Goal: Task Accomplishment & Management: Manage account settings

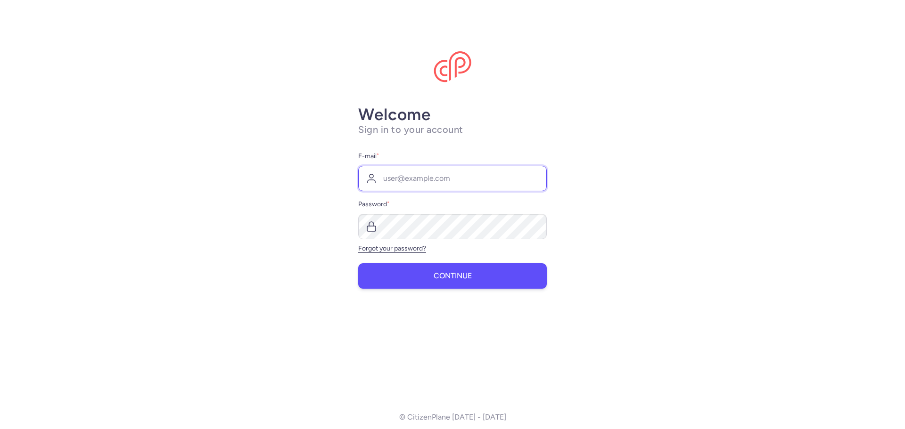
type input "[EMAIL_ADDRESS][DOMAIN_NAME]"
click at [459, 275] on span "Continue" at bounding box center [452, 276] width 38 height 8
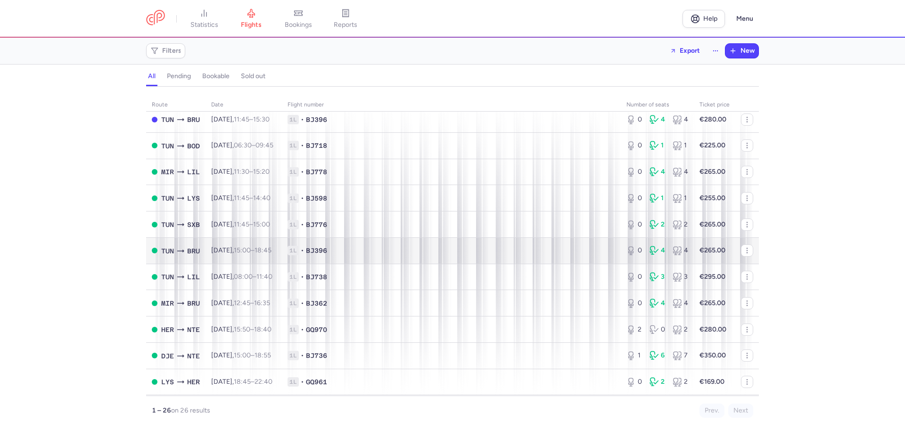
scroll to position [94, 0]
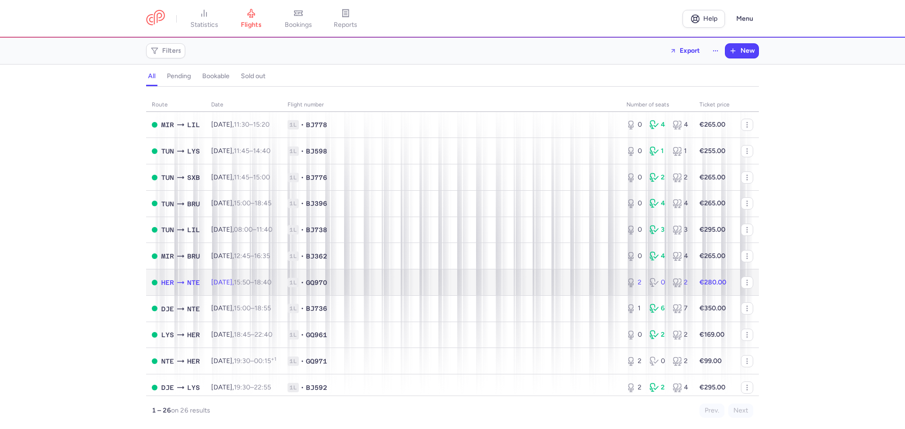
click at [209, 285] on td "Sat, 16 Aug, 15:50 – 18:40 +0" at bounding box center [243, 283] width 76 height 26
select select "days"
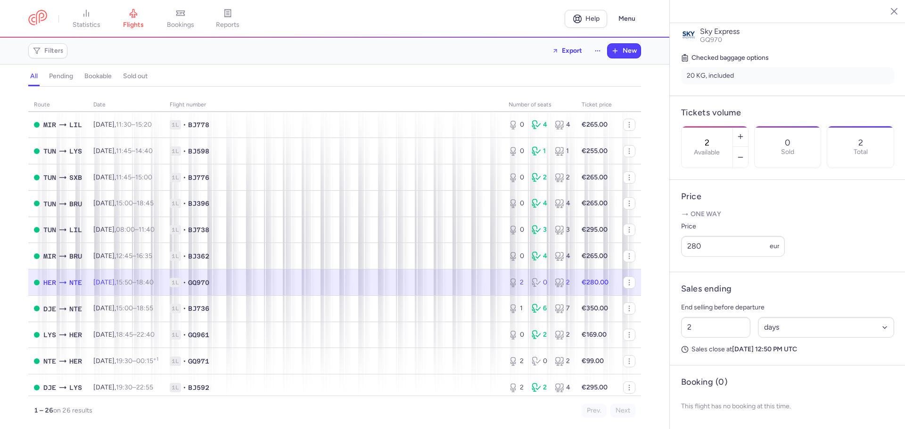
scroll to position [220, 0]
click at [748, 147] on button "button" at bounding box center [740, 157] width 15 height 21
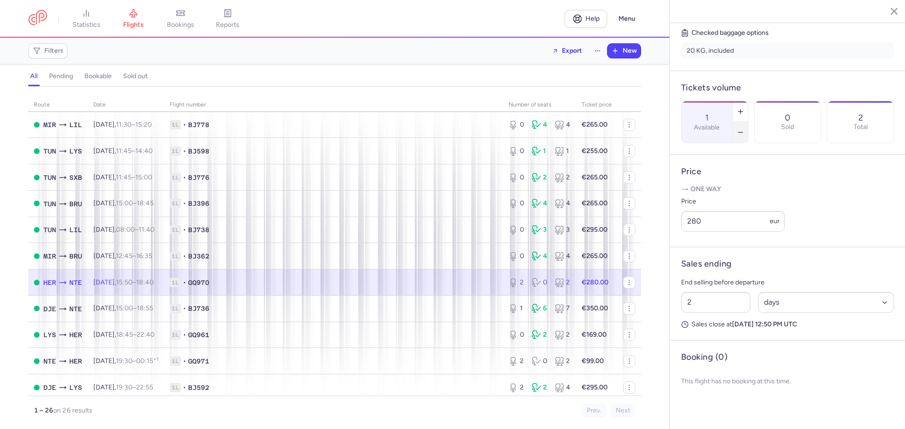
click at [748, 122] on button "button" at bounding box center [740, 132] width 15 height 21
type input "0"
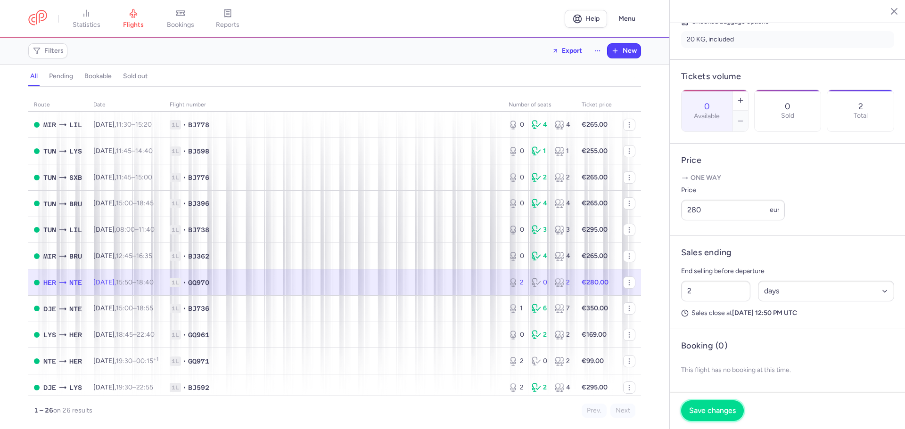
click at [720, 408] on span "Save changes" at bounding box center [712, 411] width 47 height 8
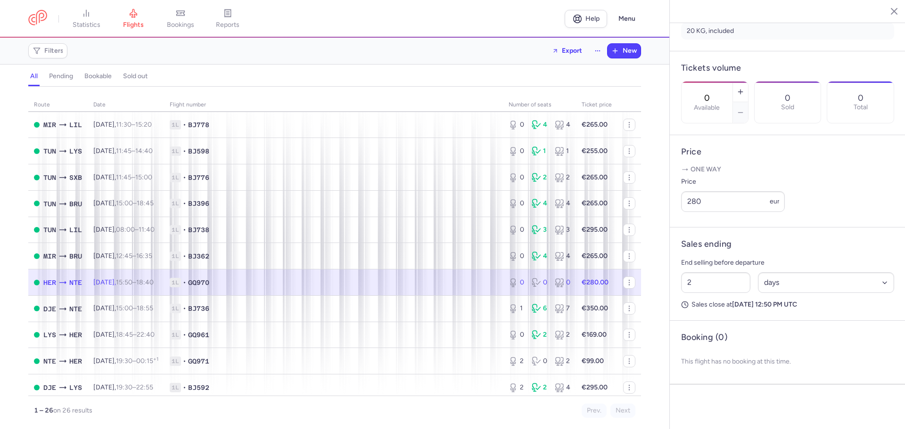
scroll to position [245, 0]
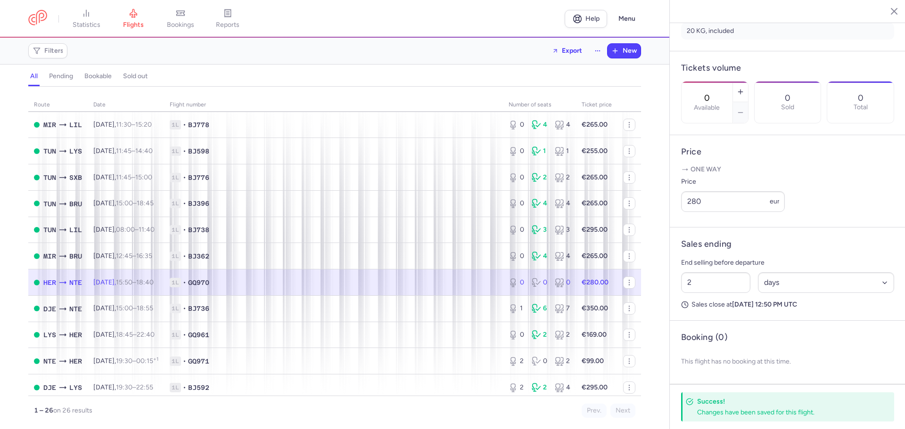
click at [881, 13] on button "button" at bounding box center [887, 11] width 14 height 14
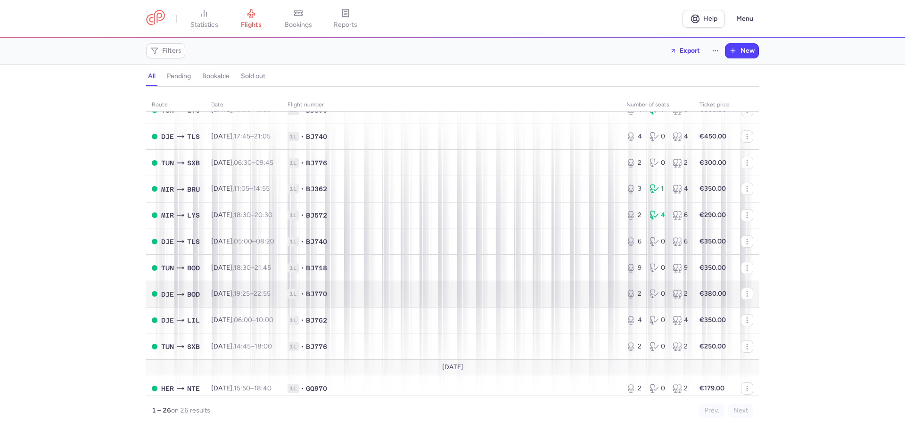
scroll to position [430, 0]
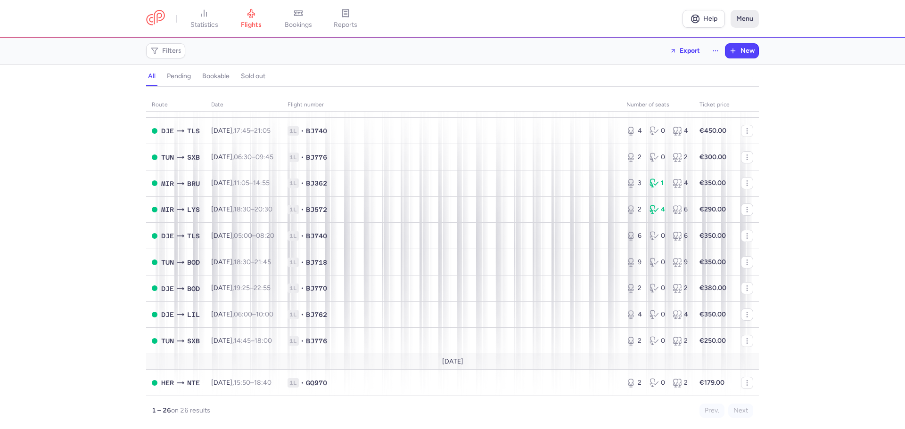
click at [737, 15] on button "Menu" at bounding box center [744, 19] width 28 height 18
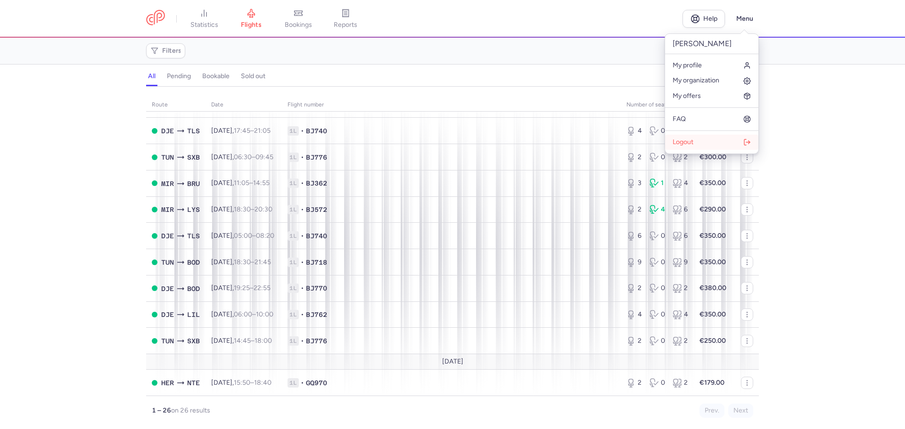
click at [708, 142] on button "Logout" at bounding box center [711, 142] width 93 height 15
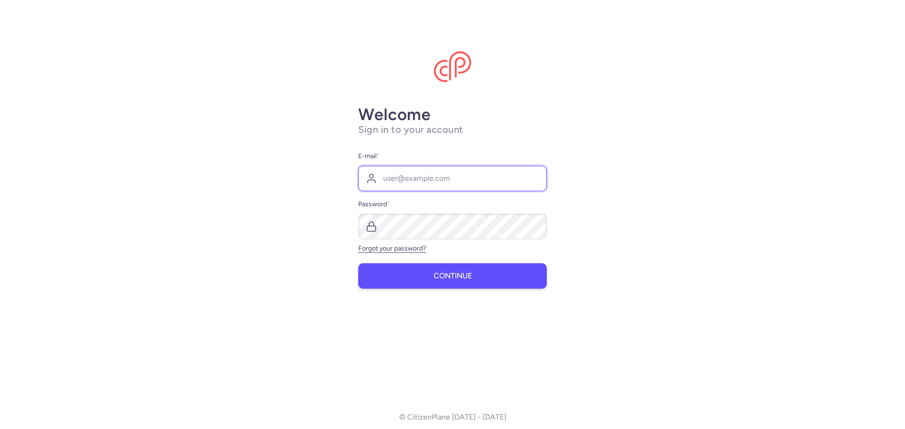
type input "[EMAIL_ADDRESS][DOMAIN_NAME]"
click at [429, 273] on button "Continue" at bounding box center [452, 275] width 188 height 25
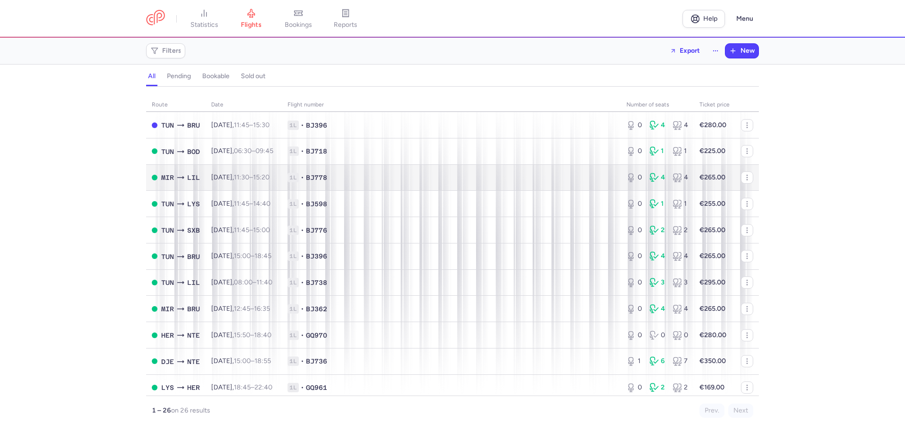
scroll to position [141, 0]
